Goal: Information Seeking & Learning: Find specific fact

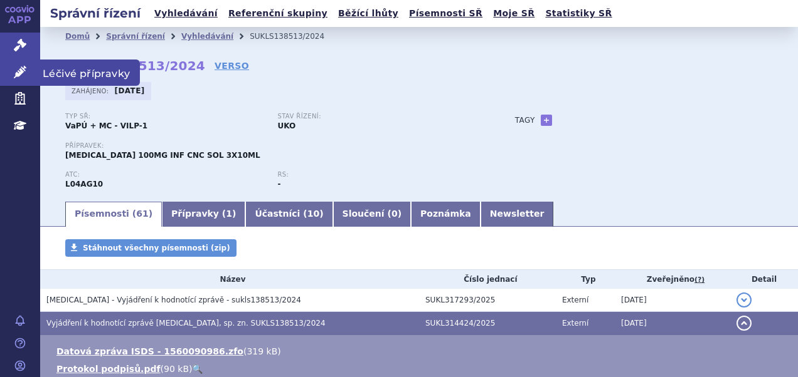
click at [59, 79] on span "Léčivé přípravky" at bounding box center [90, 73] width 100 height 26
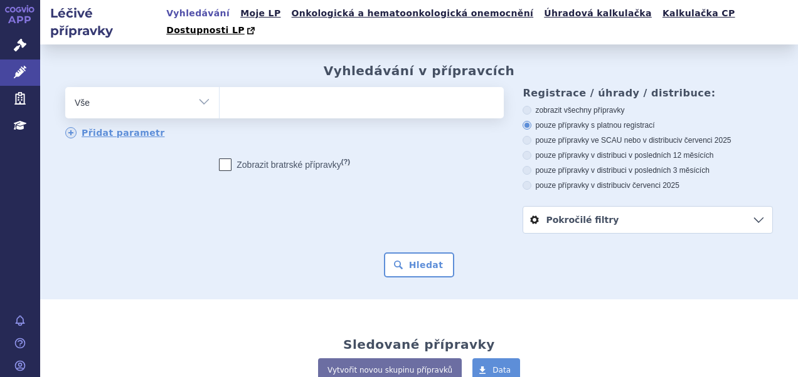
click at [309, 92] on ul at bounding box center [359, 100] width 281 height 26
click at [219, 92] on select at bounding box center [219, 102] width 1 height 31
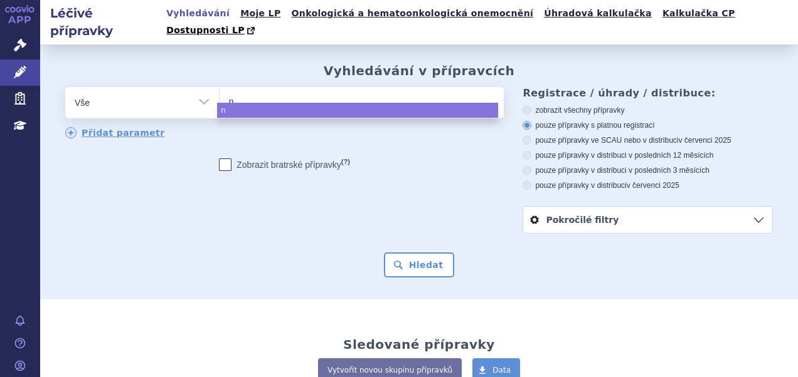
type input "ni"
type input "nimo"
type input "nimodi"
type input "nimodip"
type input "nimodipi"
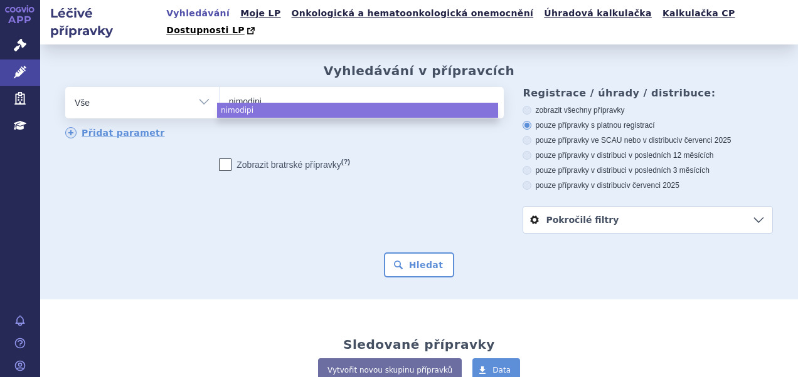
type input "nimodipin"
type input "nimodipin¨"
type input "nimodipin"
select select "nimodipin"
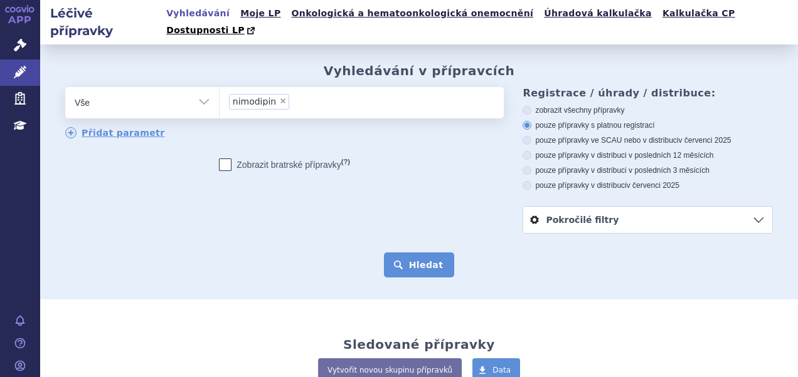
click at [416, 258] on button "Hledat" at bounding box center [419, 265] width 71 height 25
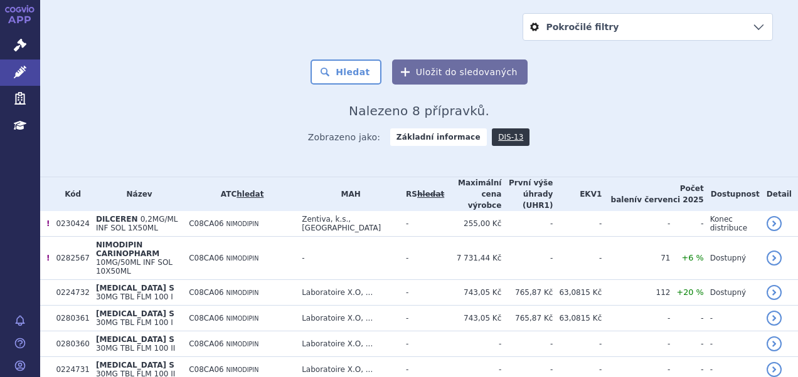
scroll to position [238, 0]
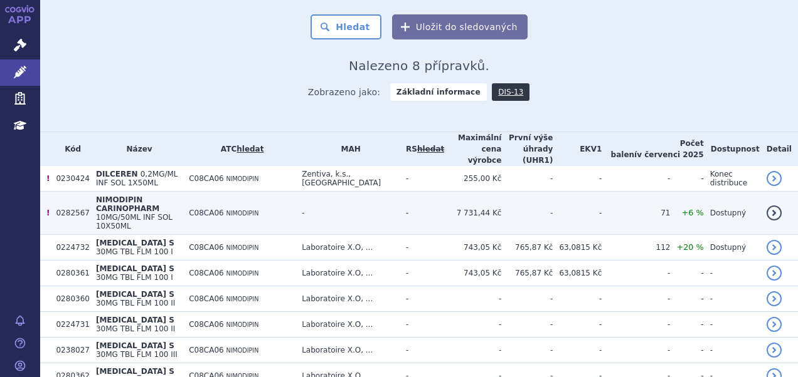
click at [142, 213] on span "10MG/50ML INF SOL 10X50ML" at bounding box center [134, 222] width 77 height 18
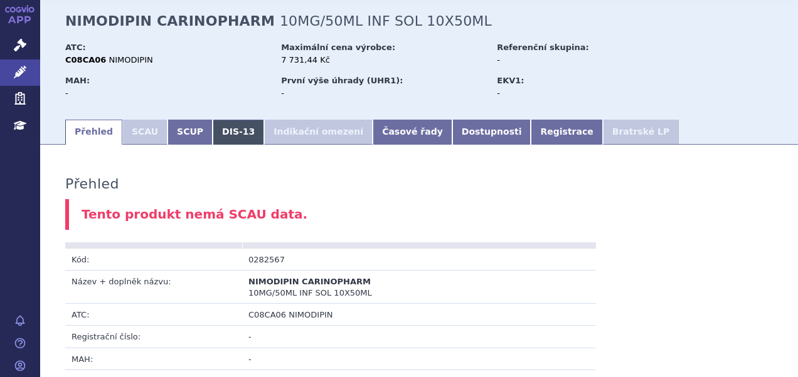
click at [230, 120] on link "DIS-13" at bounding box center [238, 132] width 51 height 25
